Goal: Find specific page/section: Find specific page/section

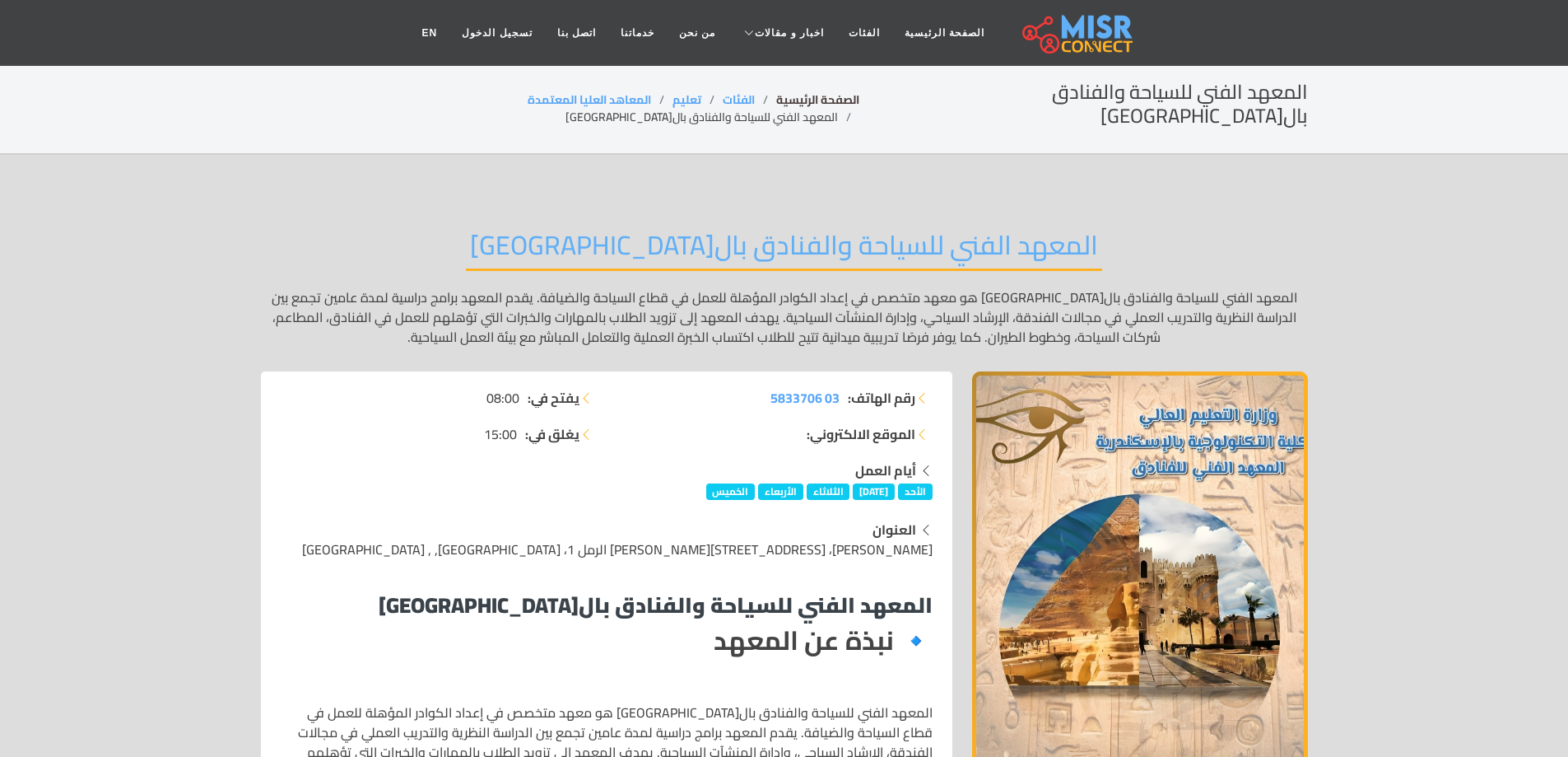
click at [776, 97] on link "الصفحة الرئيسية" at bounding box center [818, 99] width 83 height 21
drag, startPoint x: 1404, startPoint y: 554, endPoint x: 1449, endPoint y: 368, distance: 191.4
click at [1248, 586] on img "1 / 1" at bounding box center [1139, 576] width 335 height 412
